Goal: Task Accomplishment & Management: Use online tool/utility

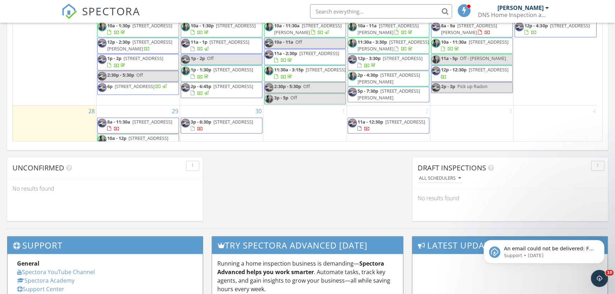
scroll to position [205, 0]
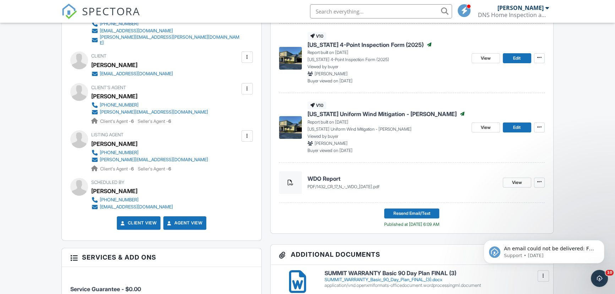
scroll to position [176, 0]
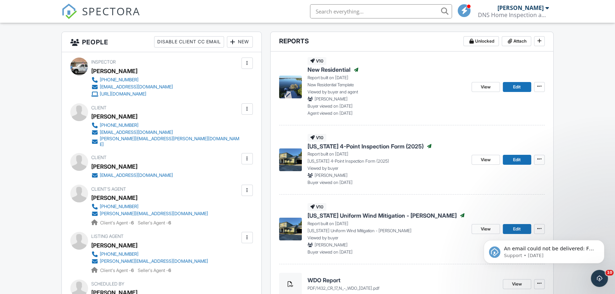
click at [329, 68] on span "New Residential" at bounding box center [328, 70] width 43 height 8
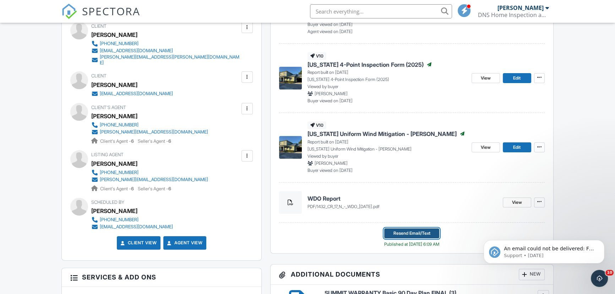
click at [407, 231] on span "Resend Email/Text" at bounding box center [411, 233] width 37 height 7
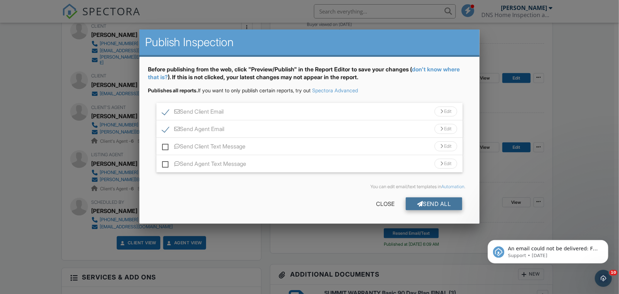
click at [438, 202] on div "Send All" at bounding box center [434, 203] width 57 height 13
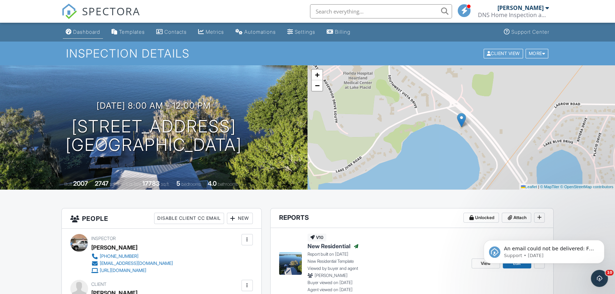
click at [82, 33] on div "Dashboard" at bounding box center [86, 32] width 27 height 6
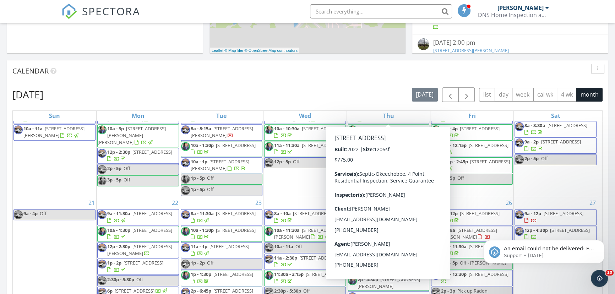
scroll to position [377, 0]
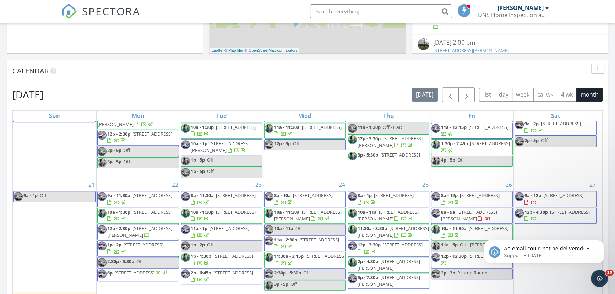
click at [544, 196] on span "20171 NW 252nd St , Okeechobee 34972" at bounding box center [563, 195] width 40 height 6
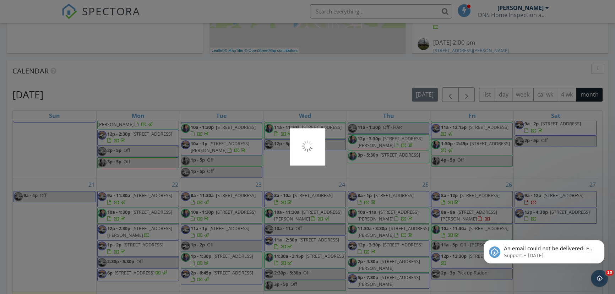
click at [544, 196] on div at bounding box center [307, 147] width 615 height 294
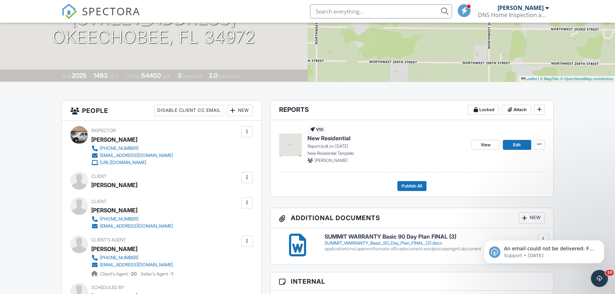
scroll to position [86, 0]
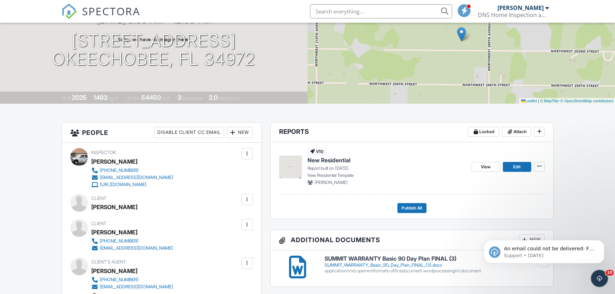
click at [321, 159] on span "New Residential" at bounding box center [328, 160] width 43 height 8
